Goal: Information Seeking & Learning: Learn about a topic

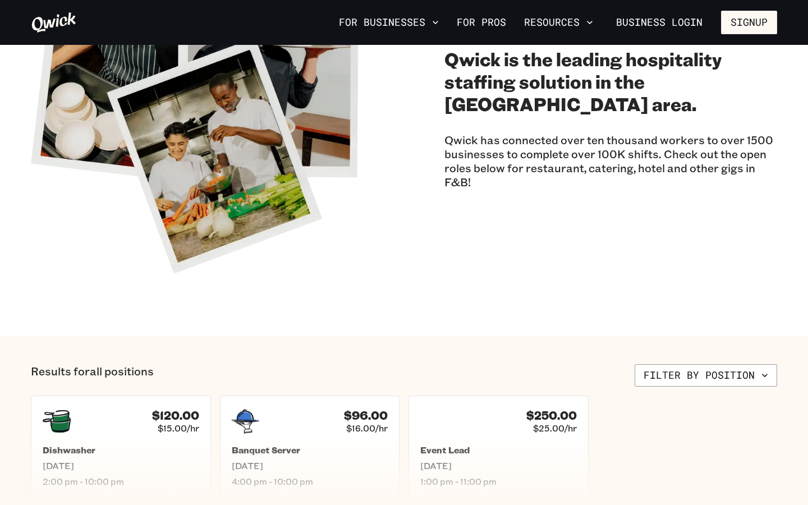
scroll to position [144, 0]
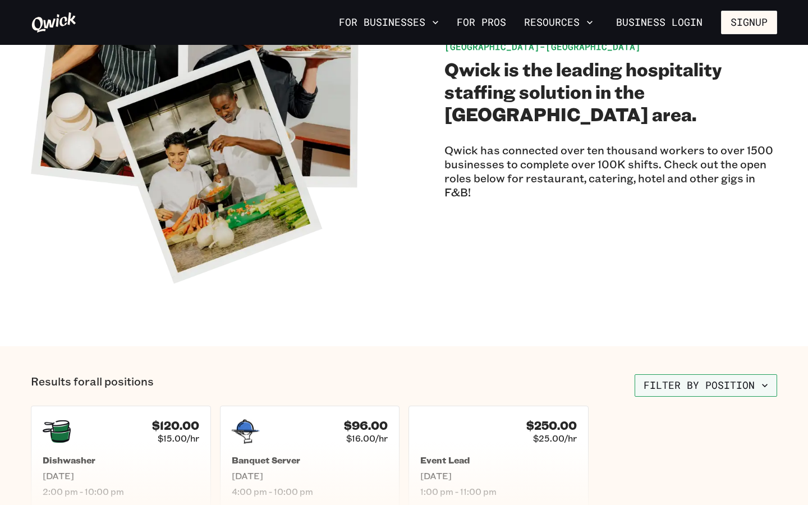
click at [673, 378] on button "Filter by position" at bounding box center [706, 385] width 143 height 22
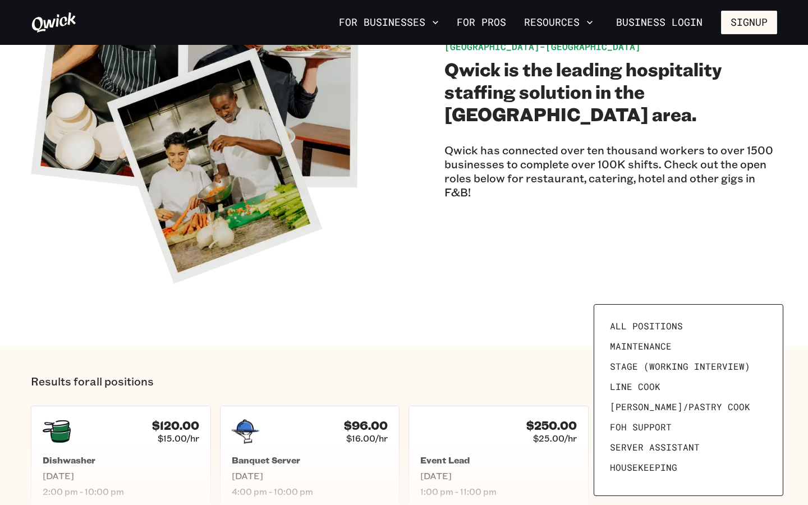
click at [555, 310] on div at bounding box center [404, 252] width 808 height 505
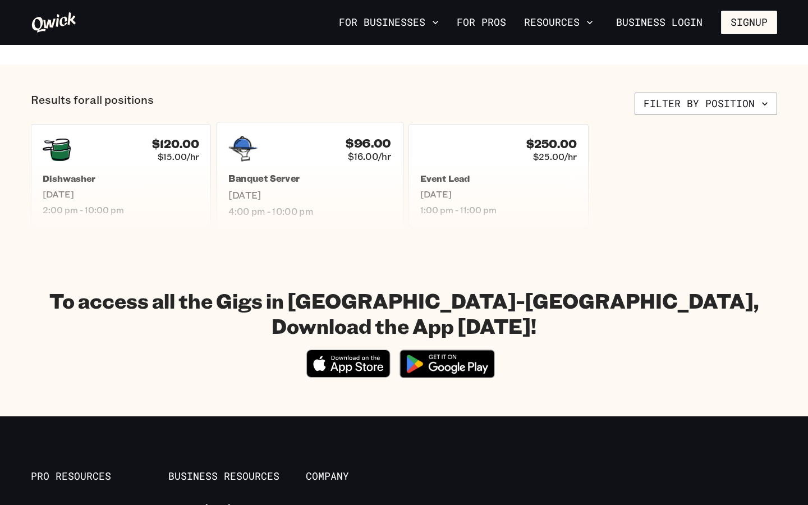
scroll to position [426, 0]
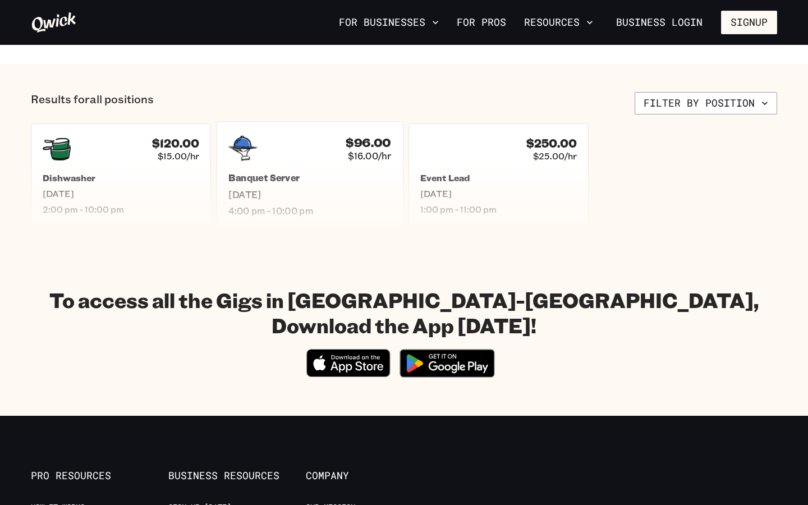
click at [273, 158] on div "$96.00 $16.00/hr" at bounding box center [309, 148] width 163 height 29
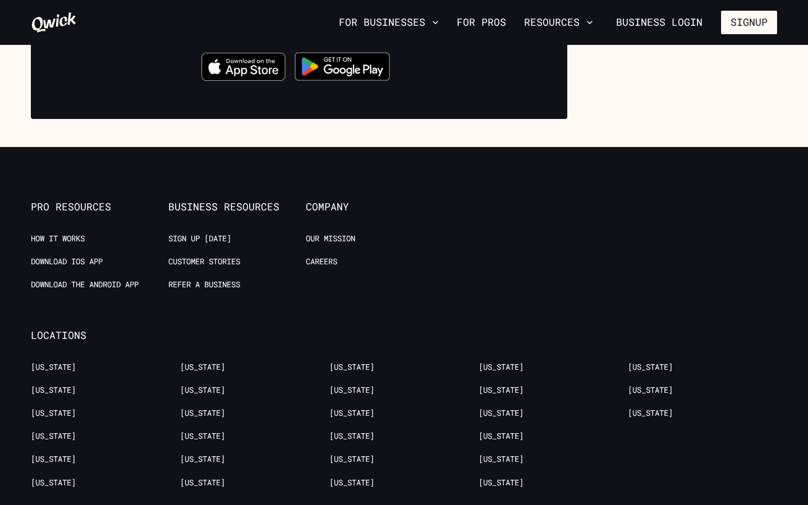
scroll to position [423, 0]
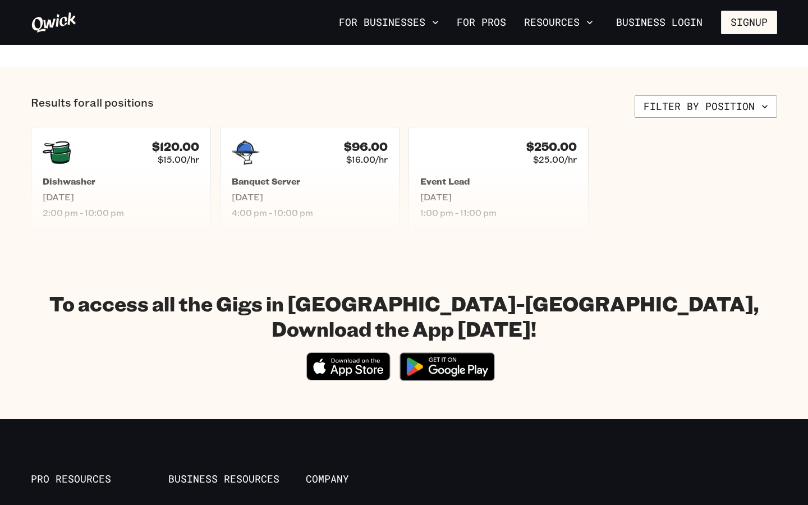
scroll to position [426, 0]
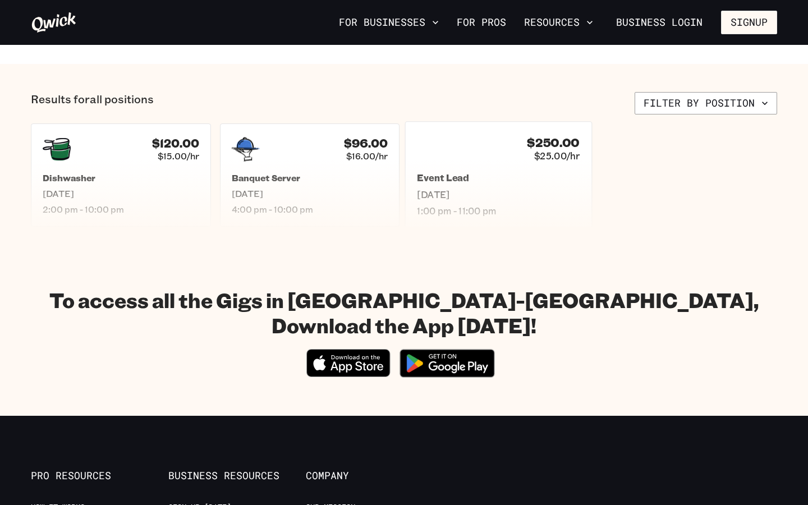
click at [437, 144] on div at bounding box center [431, 148] width 29 height 29
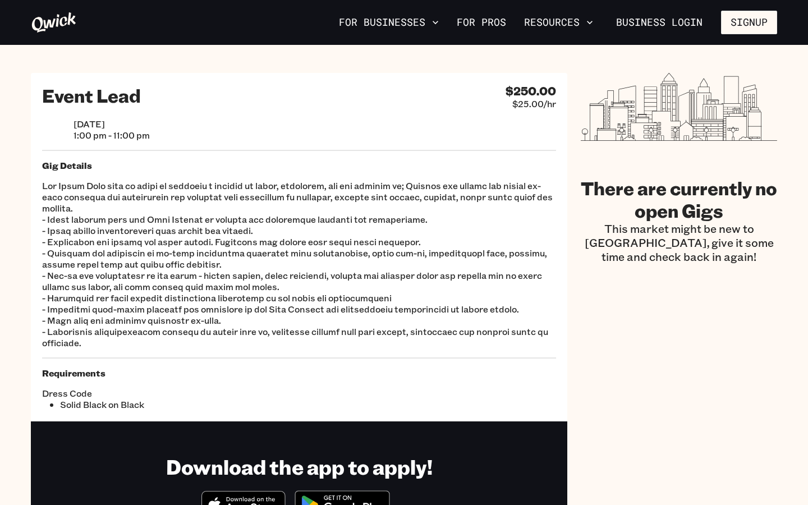
scroll to position [426, 0]
